Goal: Information Seeking & Learning: Learn about a topic

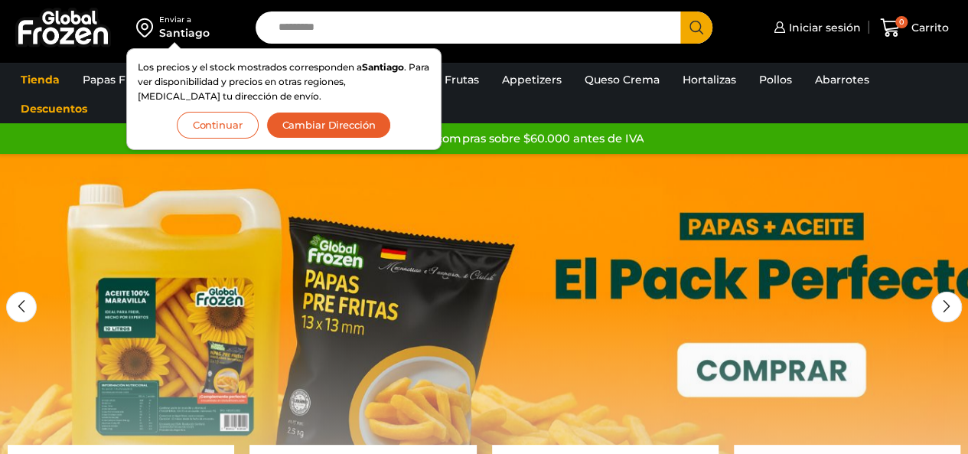
click at [227, 112] on button "Continuar" at bounding box center [218, 125] width 82 height 27
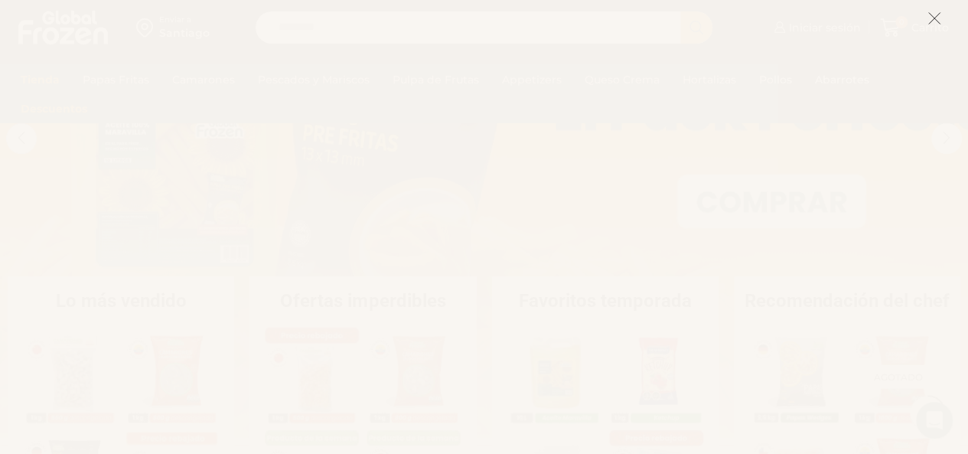
scroll to position [268, 0]
click at [937, 25] on icon at bounding box center [935, 18] width 14 height 14
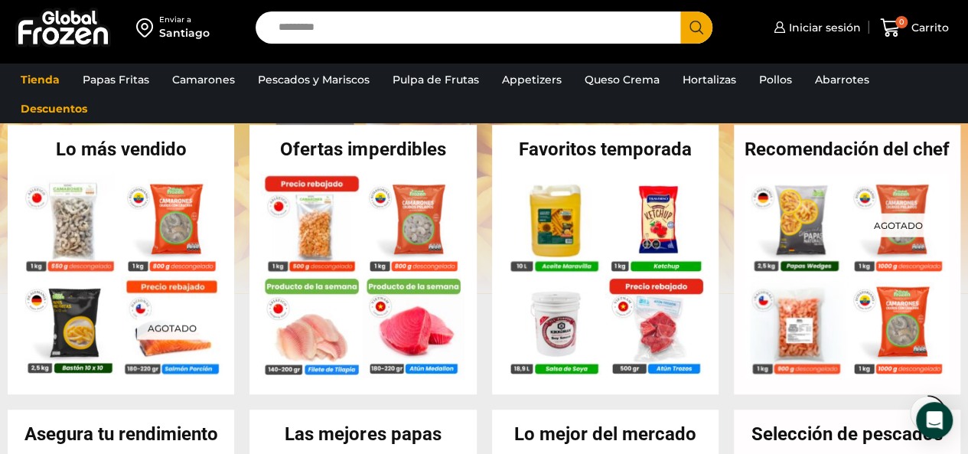
scroll to position [287, 0]
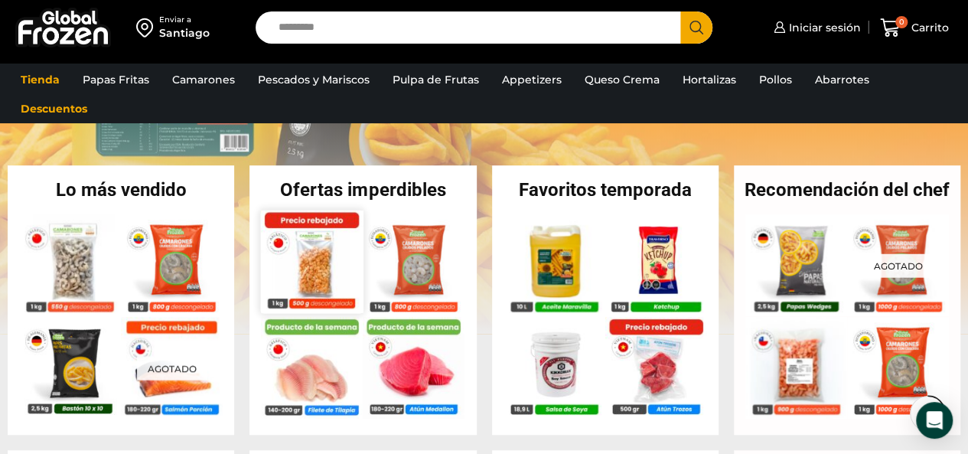
click at [302, 261] on img at bounding box center [312, 261] width 103 height 103
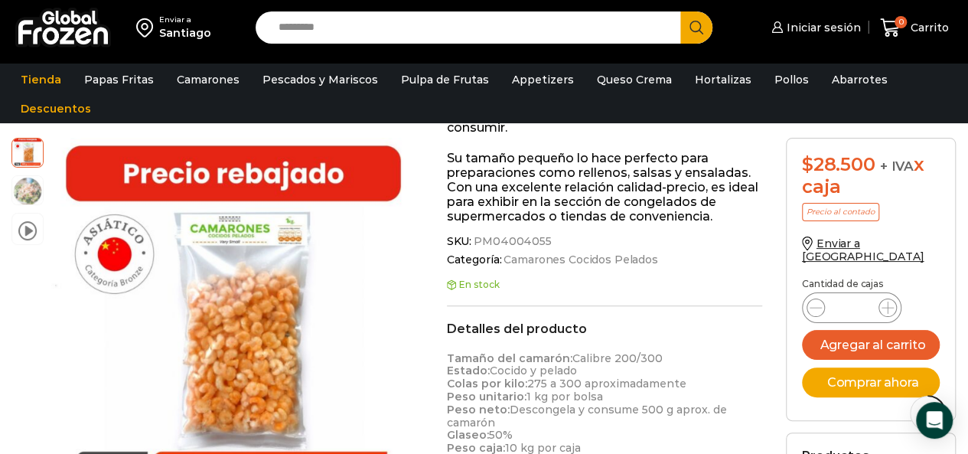
scroll to position [329, 0]
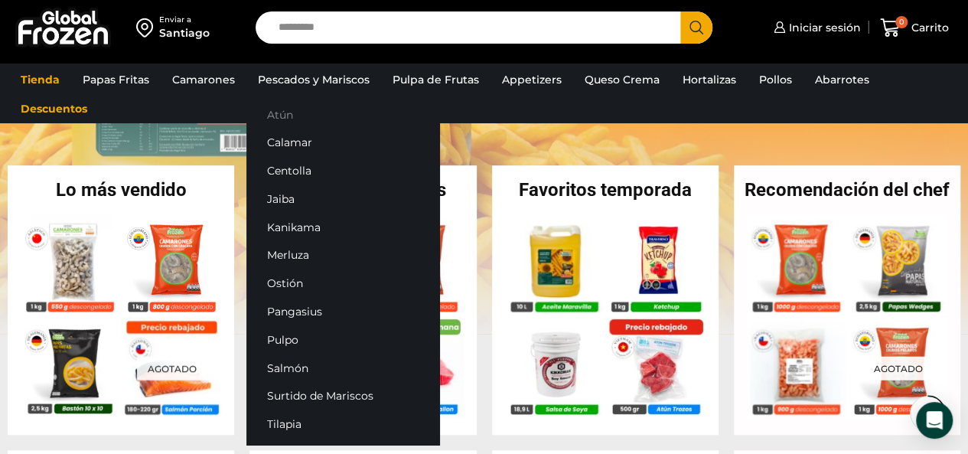
click at [282, 117] on link "Atún" at bounding box center [343, 114] width 193 height 28
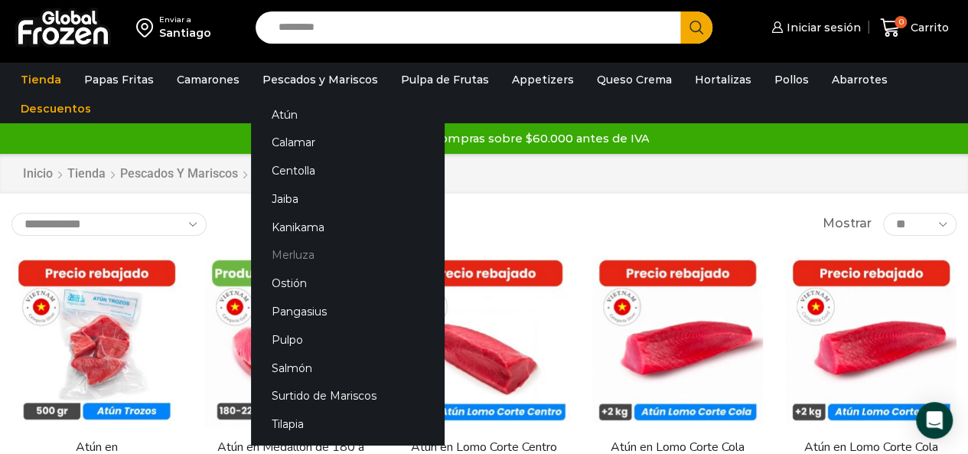
click at [295, 253] on link "Merluza" at bounding box center [347, 255] width 193 height 28
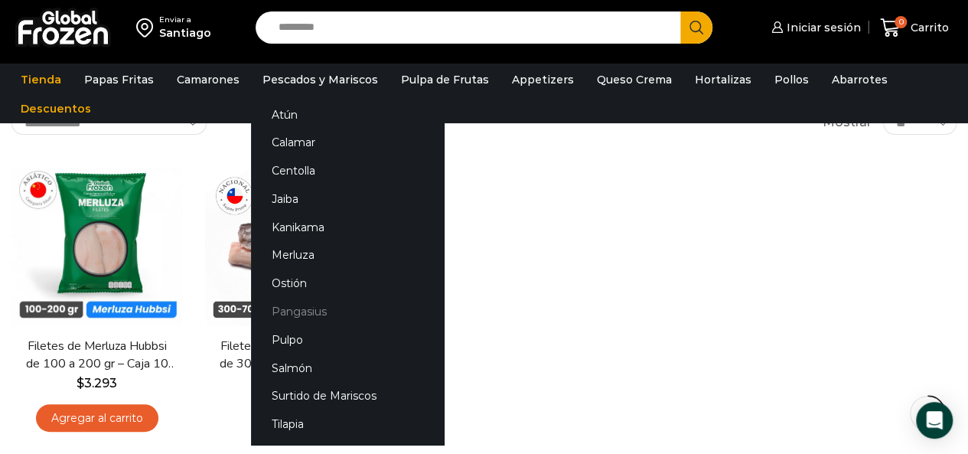
scroll to position [111, 0]
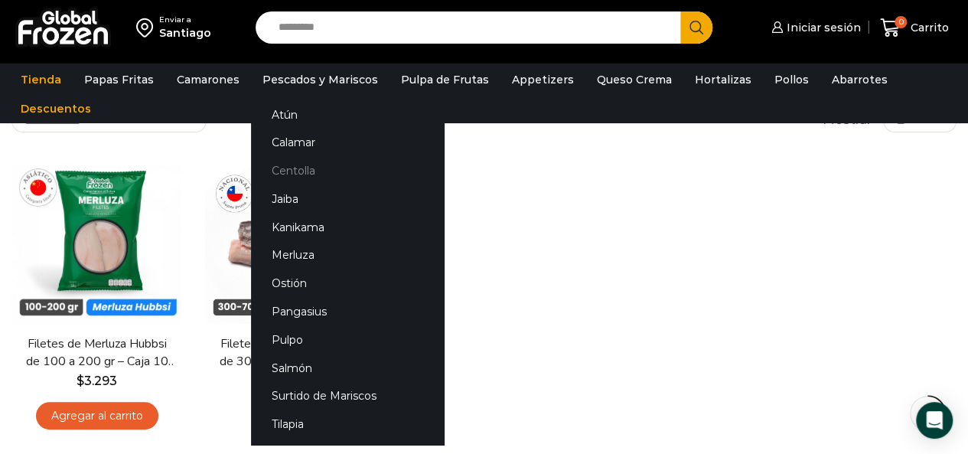
click at [296, 174] on link "Centolla" at bounding box center [347, 171] width 193 height 28
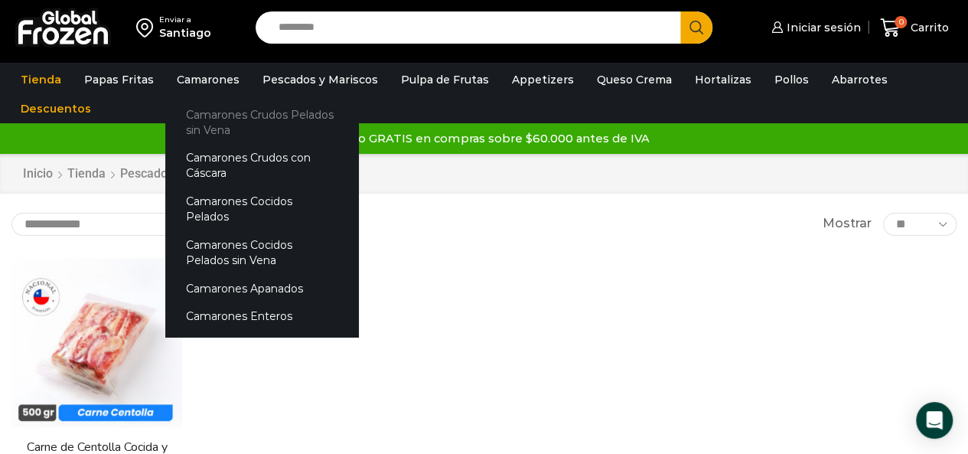
click at [251, 119] on link "Camarones Crudos Pelados sin Vena" at bounding box center [261, 122] width 193 height 44
